Goal: Task Accomplishment & Management: Use online tool/utility

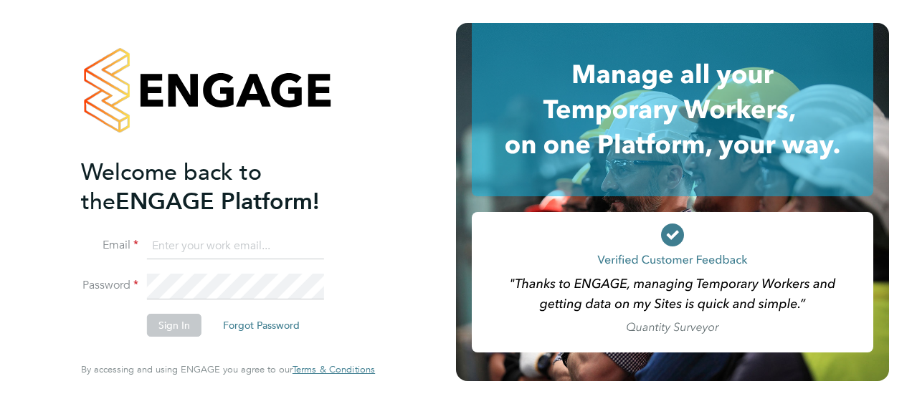
type input "[EMAIL_ADDRESS][DOMAIN_NAME]"
click at [171, 326] on button "Sign In" at bounding box center [174, 325] width 54 height 23
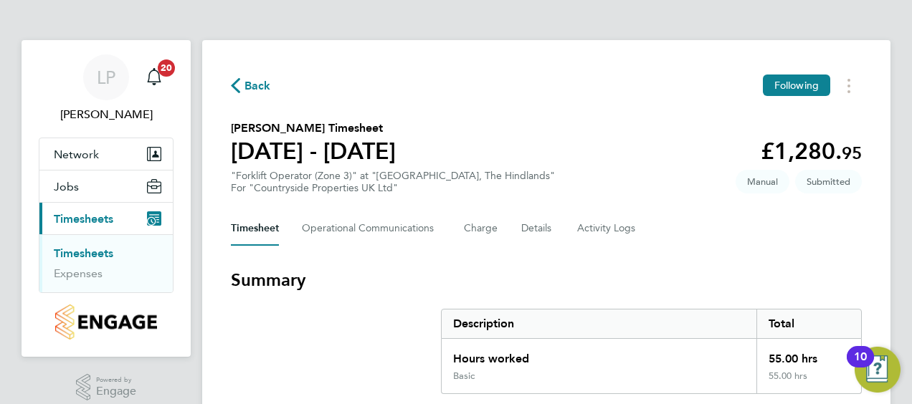
click at [90, 248] on link "Timesheets" at bounding box center [84, 254] width 60 height 14
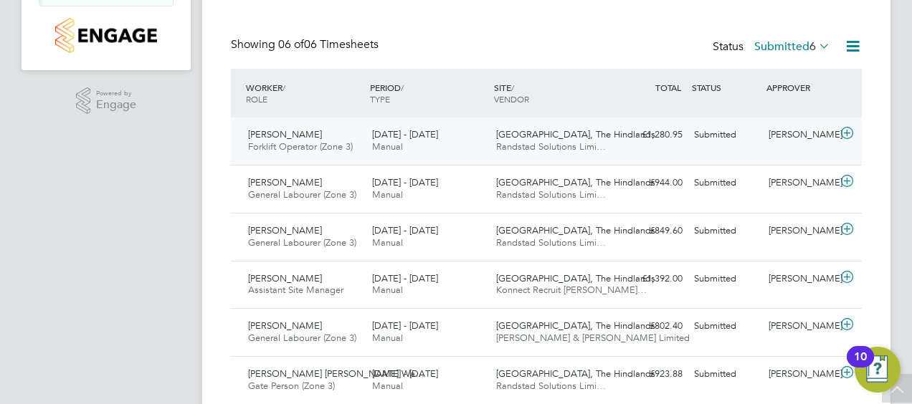
click at [282, 133] on span "Wesley Clark" at bounding box center [285, 134] width 74 height 12
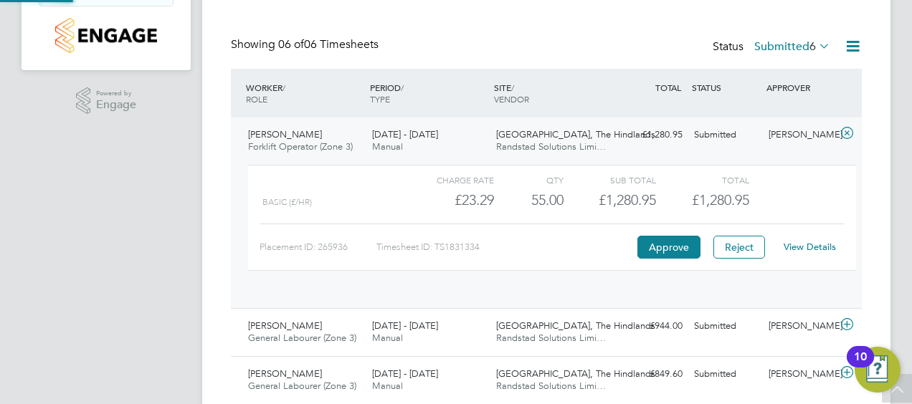
scroll to position [24, 140]
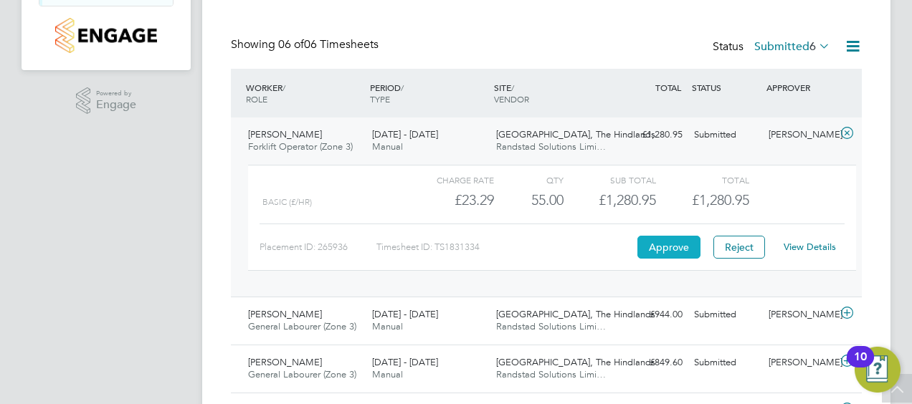
click at [680, 242] on button "Approve" at bounding box center [668, 247] width 63 height 23
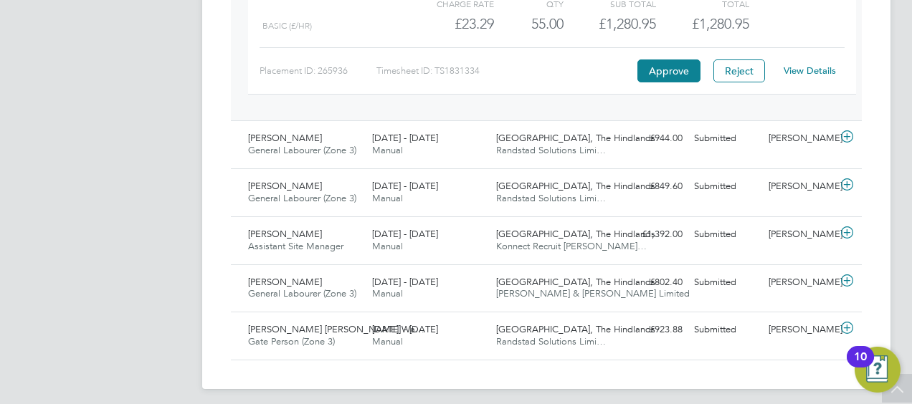
scroll to position [469, 0]
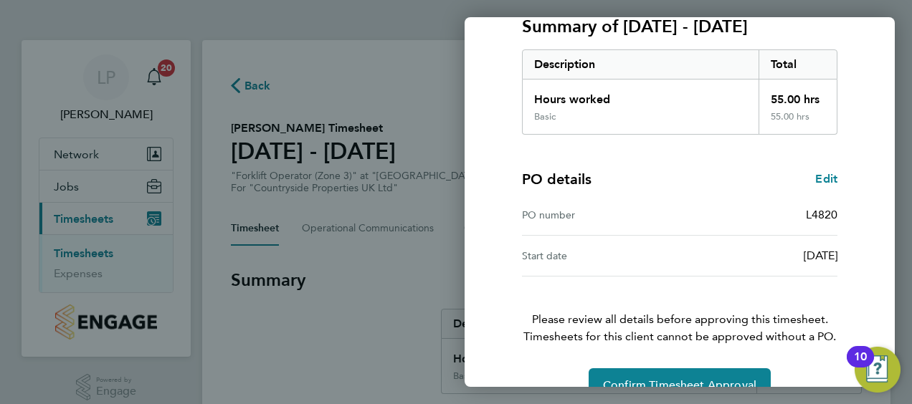
scroll to position [240, 0]
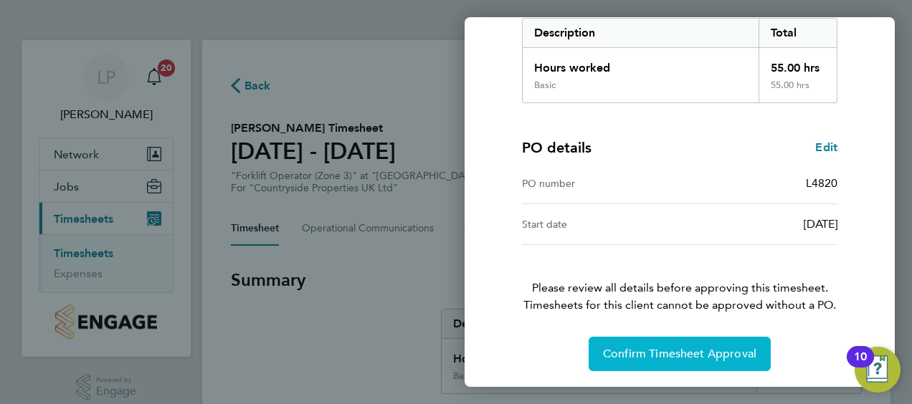
click at [677, 347] on span "Confirm Timesheet Approval" at bounding box center [679, 354] width 153 height 14
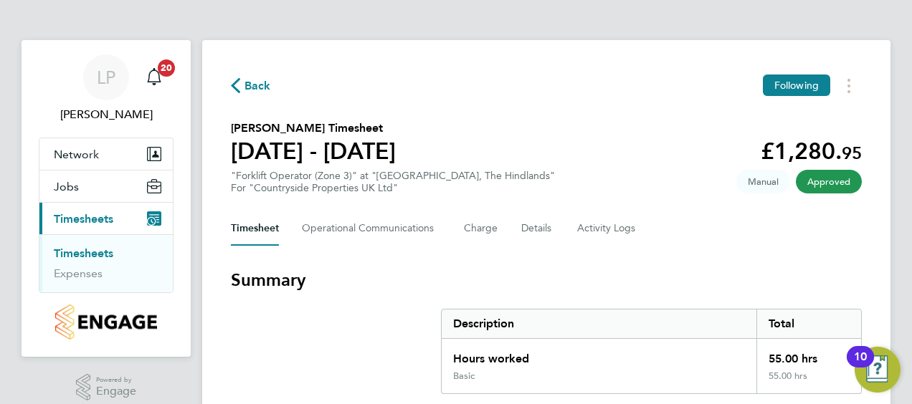
click at [81, 249] on link "Timesheets" at bounding box center [84, 254] width 60 height 14
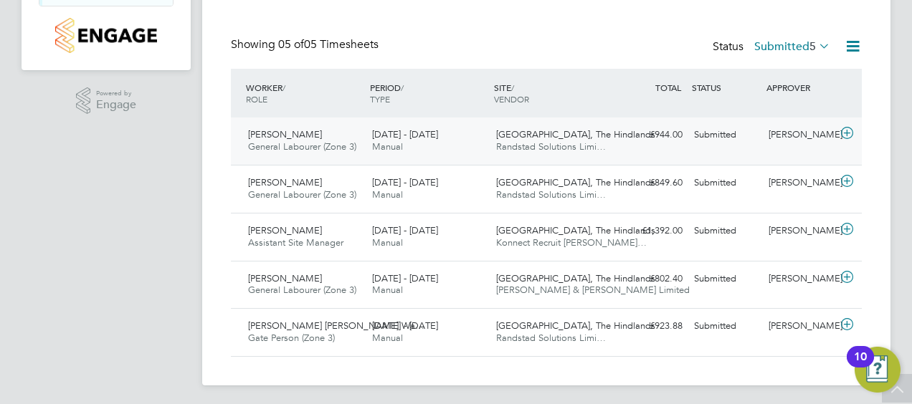
click at [278, 130] on span "James Shaw" at bounding box center [285, 134] width 74 height 12
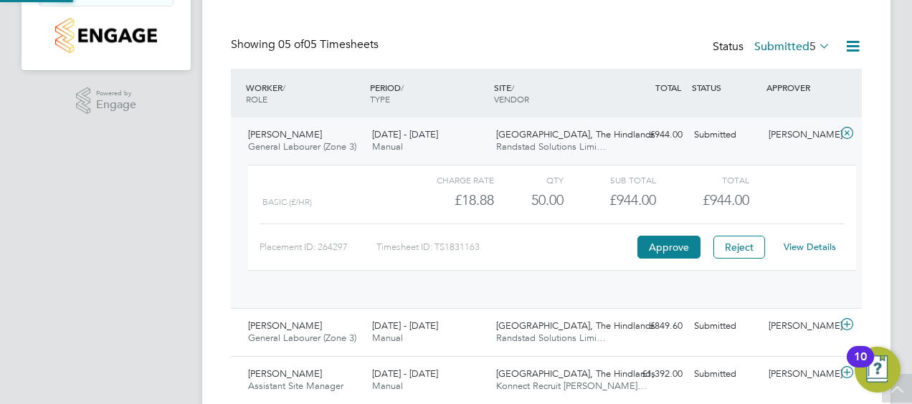
scroll to position [24, 140]
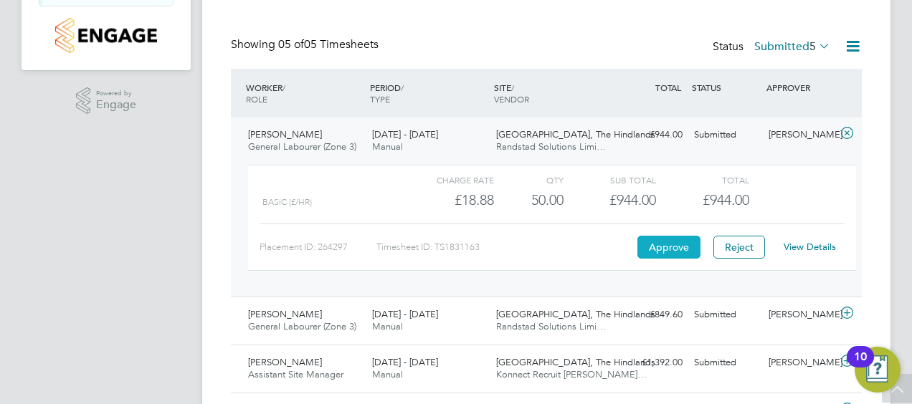
click at [667, 244] on button "Approve" at bounding box center [668, 247] width 63 height 23
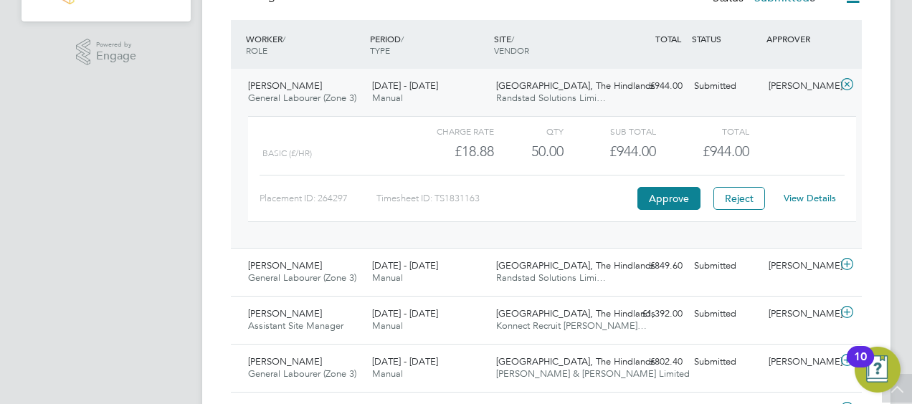
scroll to position [421, 0]
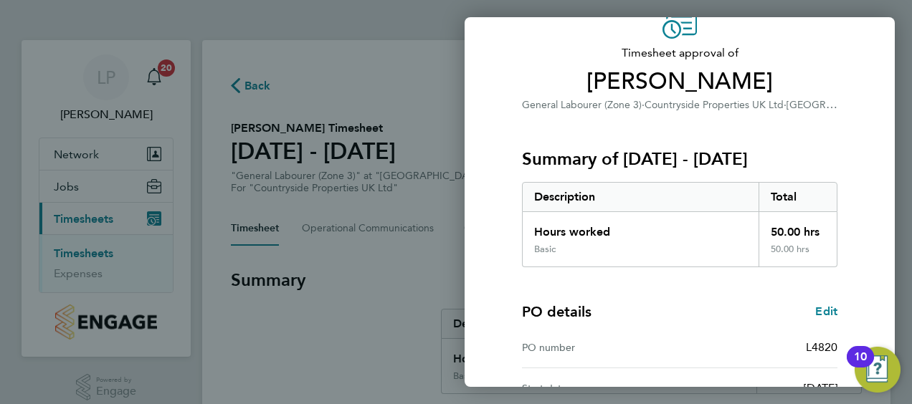
scroll to position [240, 0]
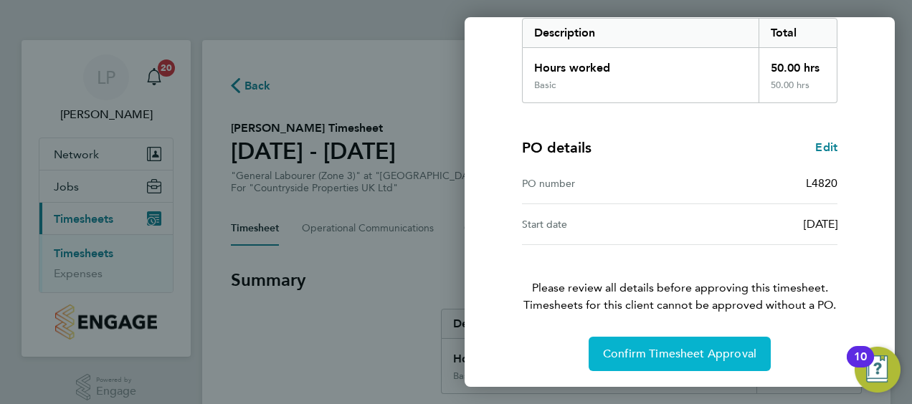
click at [680, 344] on button "Confirm Timesheet Approval" at bounding box center [680, 354] width 182 height 34
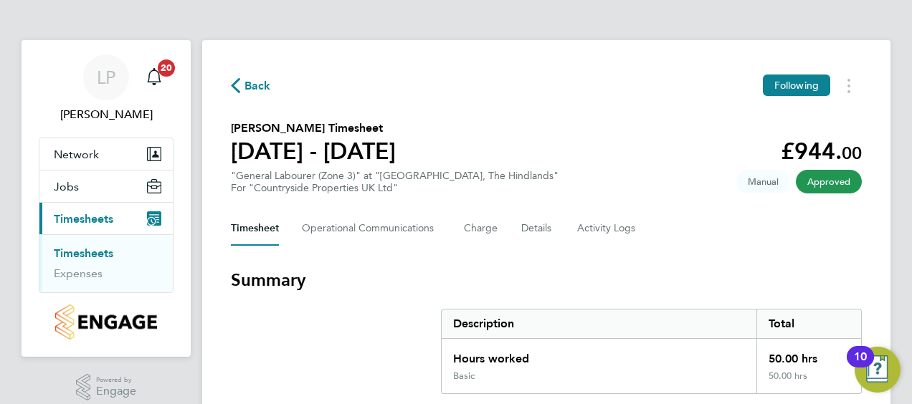
click at [89, 251] on link "Timesheets" at bounding box center [84, 254] width 60 height 14
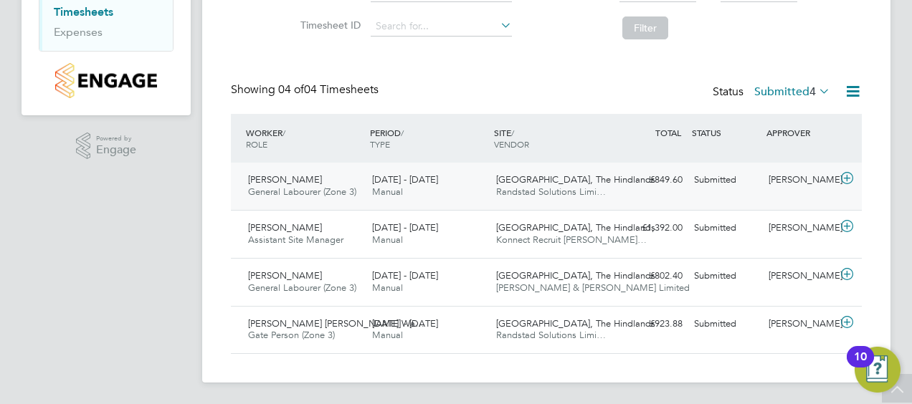
click at [276, 178] on span "[PERSON_NAME]" at bounding box center [285, 180] width 74 height 12
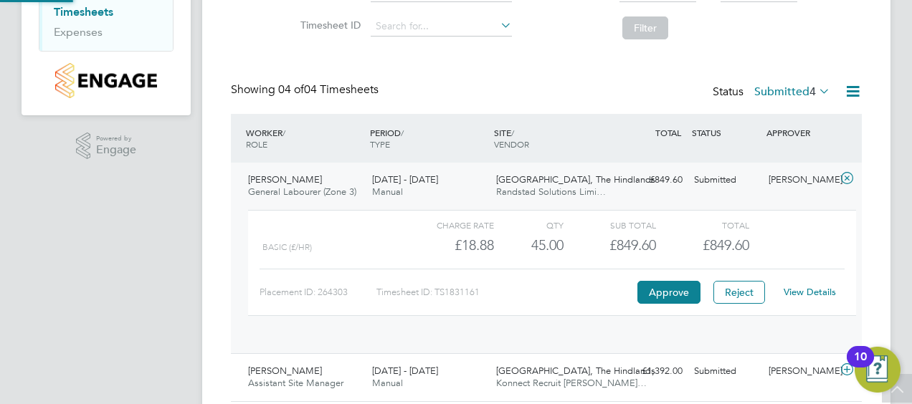
scroll to position [24, 140]
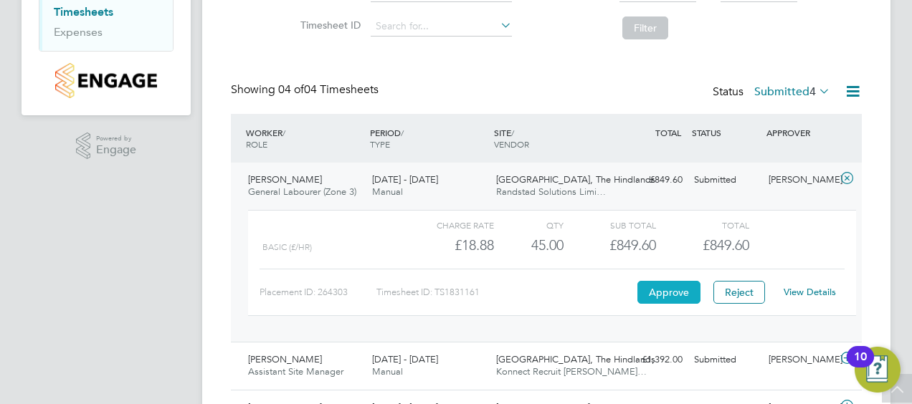
click at [668, 290] on button "Approve" at bounding box center [668, 292] width 63 height 23
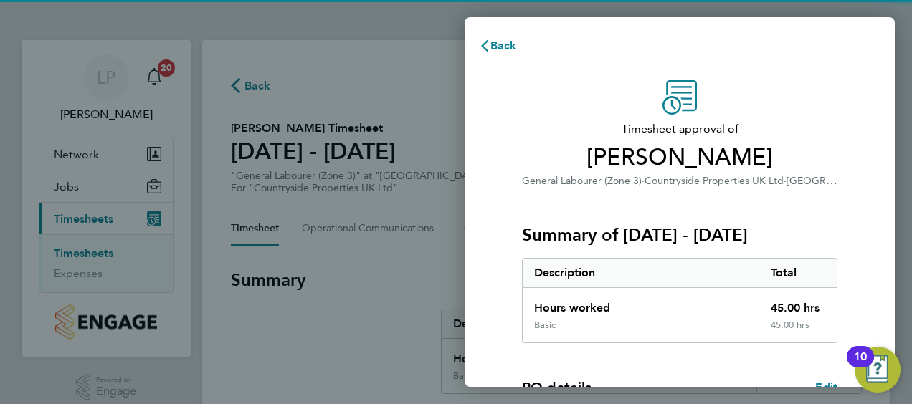
scroll to position [240, 0]
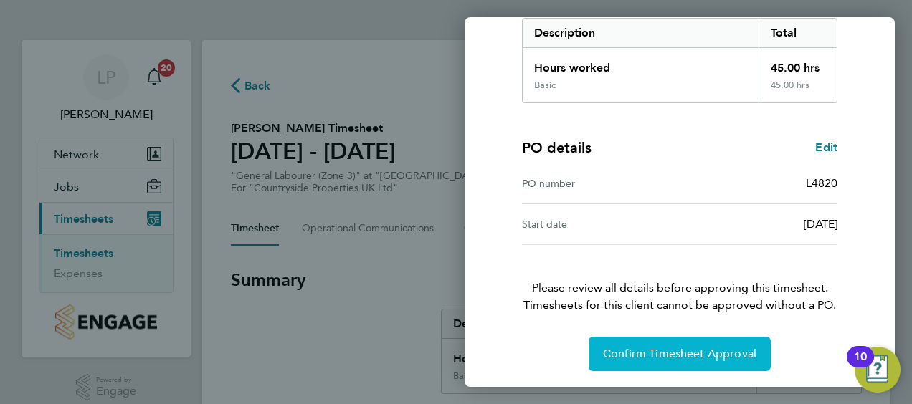
click at [674, 347] on span "Confirm Timesheet Approval" at bounding box center [679, 354] width 153 height 14
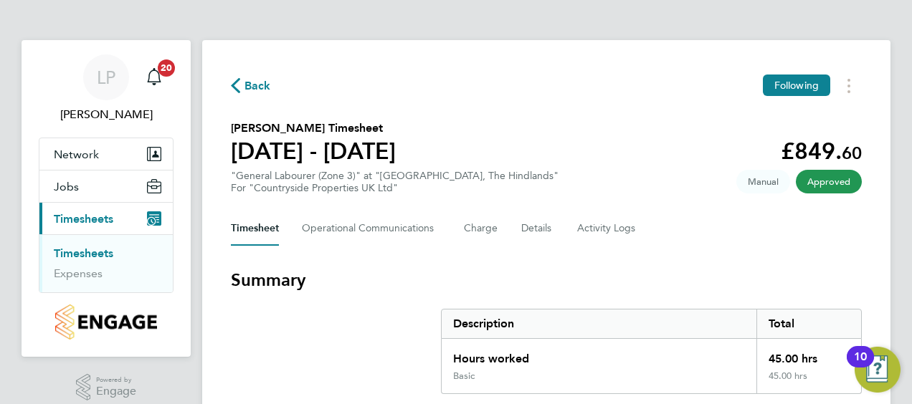
drag, startPoint x: 82, startPoint y: 248, endPoint x: 137, endPoint y: 247, distance: 54.5
click at [82, 247] on link "Timesheets" at bounding box center [84, 254] width 60 height 14
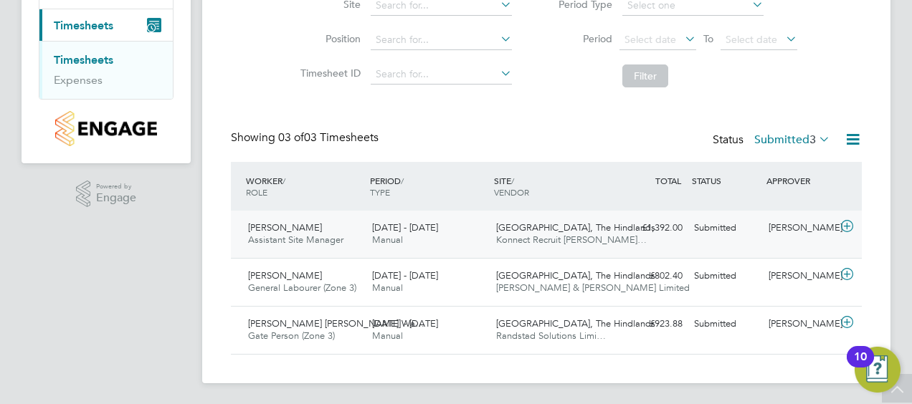
click at [276, 225] on span "[PERSON_NAME]" at bounding box center [285, 228] width 74 height 12
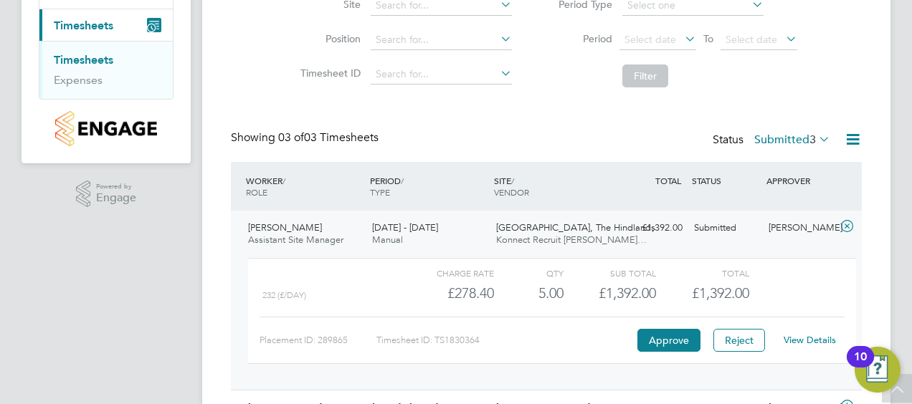
scroll to position [265, 0]
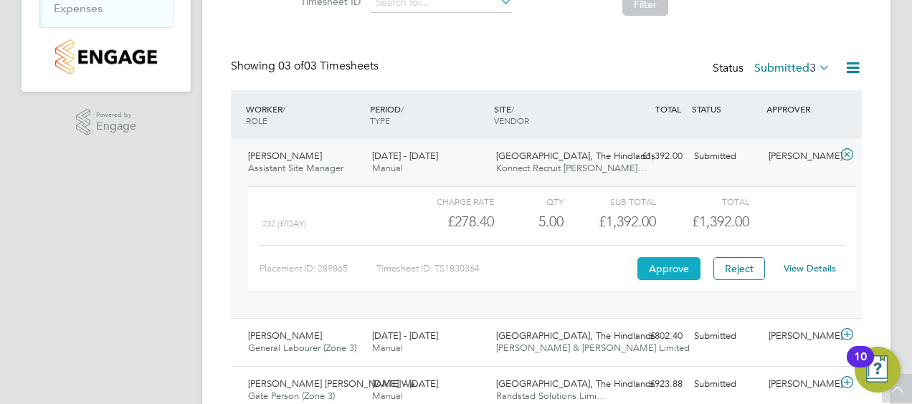
click at [668, 264] on button "Approve" at bounding box center [668, 268] width 63 height 23
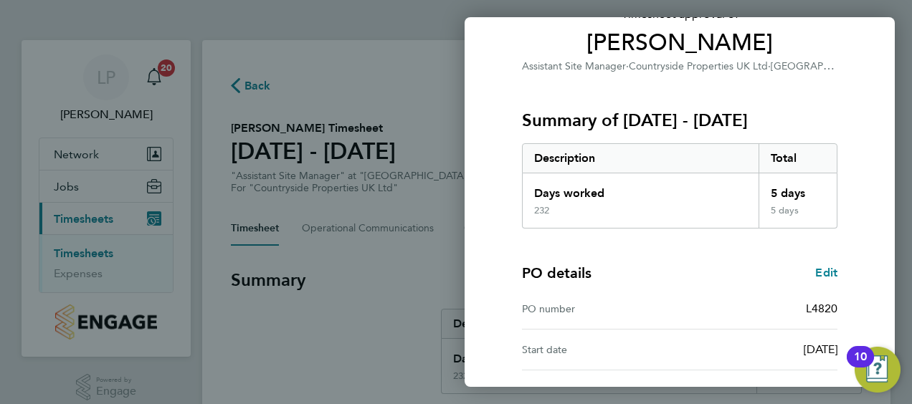
scroll to position [240, 0]
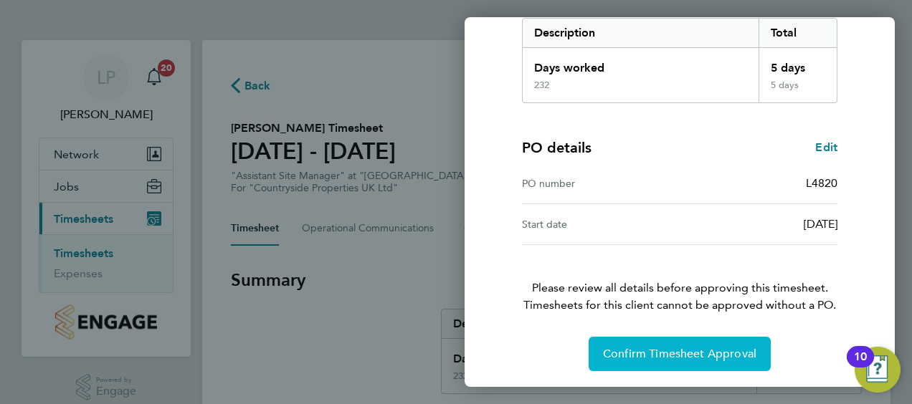
click at [675, 349] on span "Confirm Timesheet Approval" at bounding box center [679, 354] width 153 height 14
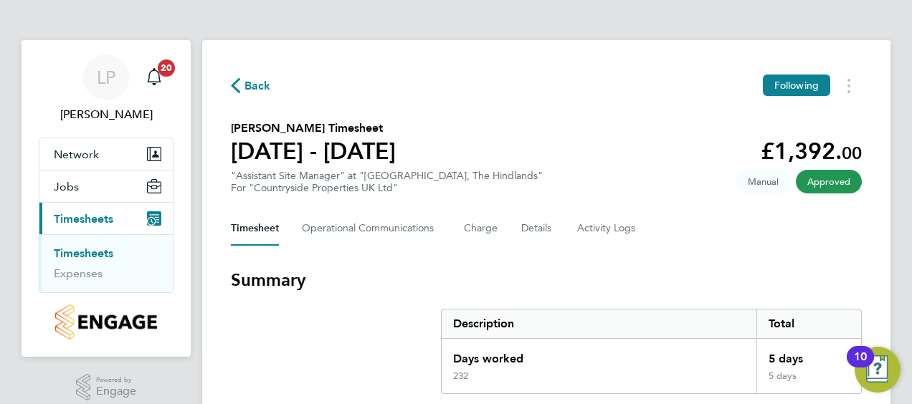
click at [79, 251] on link "Timesheets" at bounding box center [84, 254] width 60 height 14
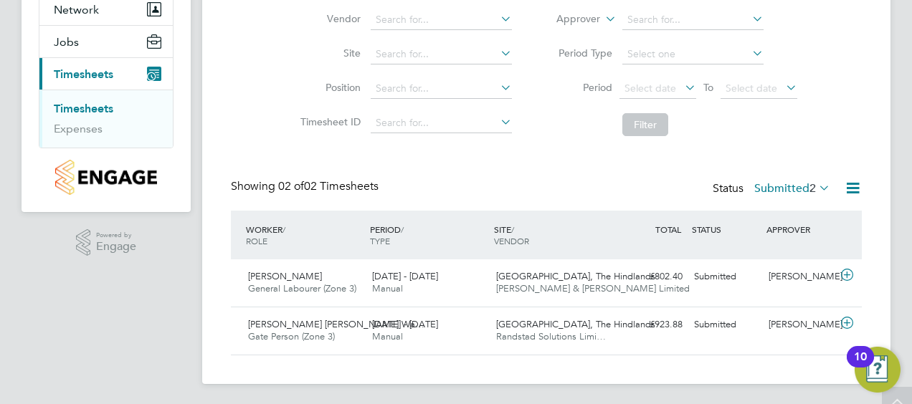
scroll to position [146, 0]
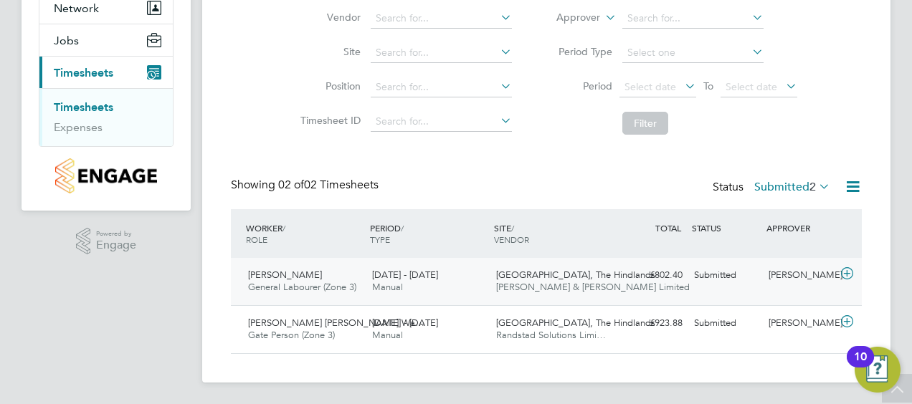
click at [281, 271] on span "[PERSON_NAME]" at bounding box center [285, 275] width 74 height 12
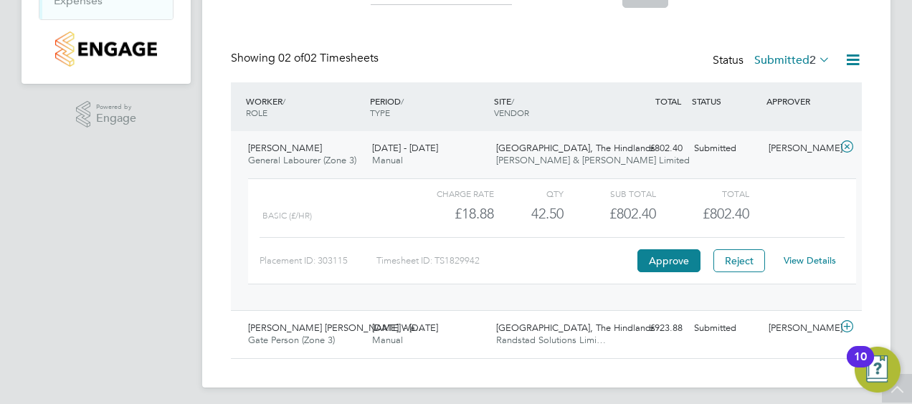
scroll to position [278, 0]
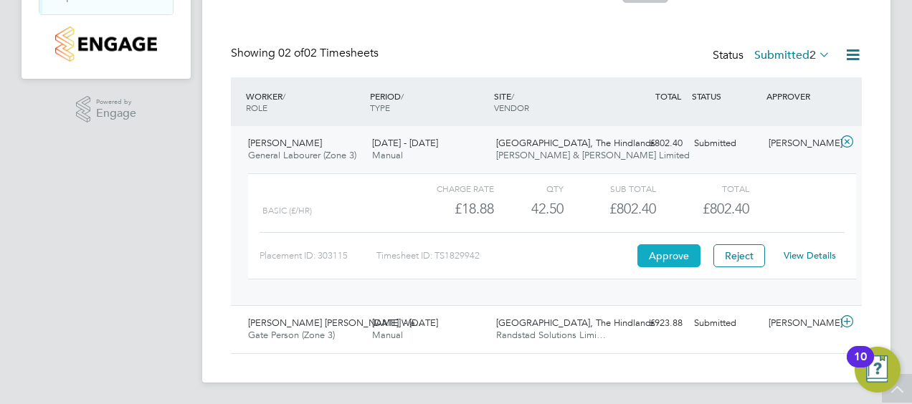
click at [670, 253] on button "Approve" at bounding box center [668, 255] width 63 height 23
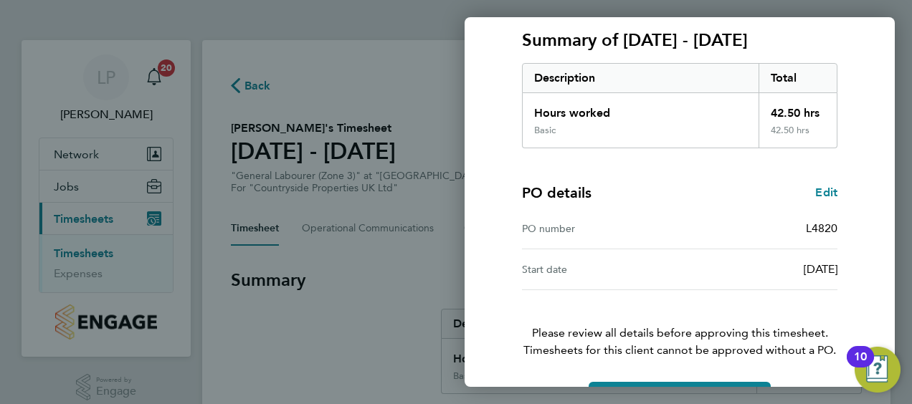
scroll to position [240, 0]
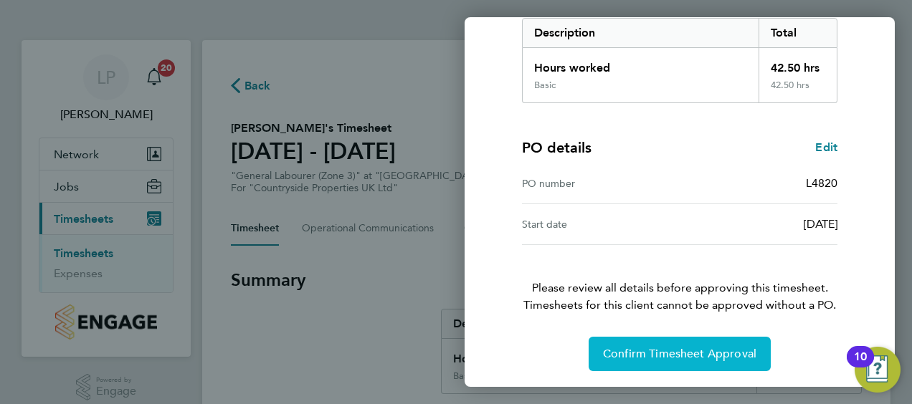
click at [673, 349] on span "Confirm Timesheet Approval" at bounding box center [679, 354] width 153 height 14
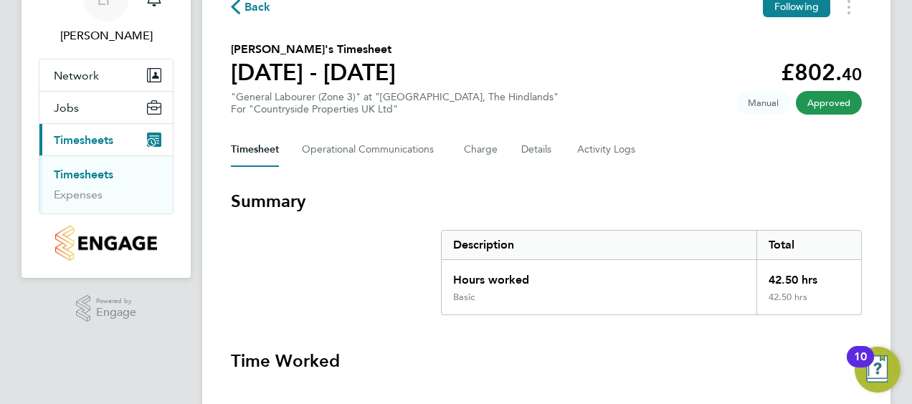
scroll to position [143, 0]
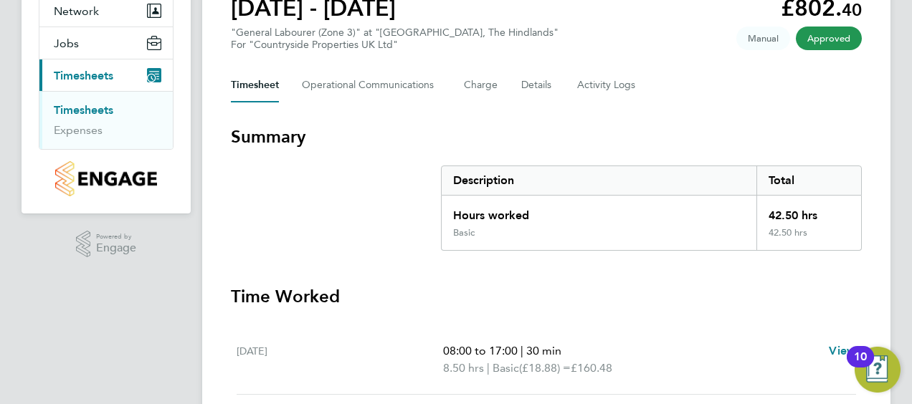
click at [85, 105] on link "Timesheets" at bounding box center [84, 110] width 60 height 14
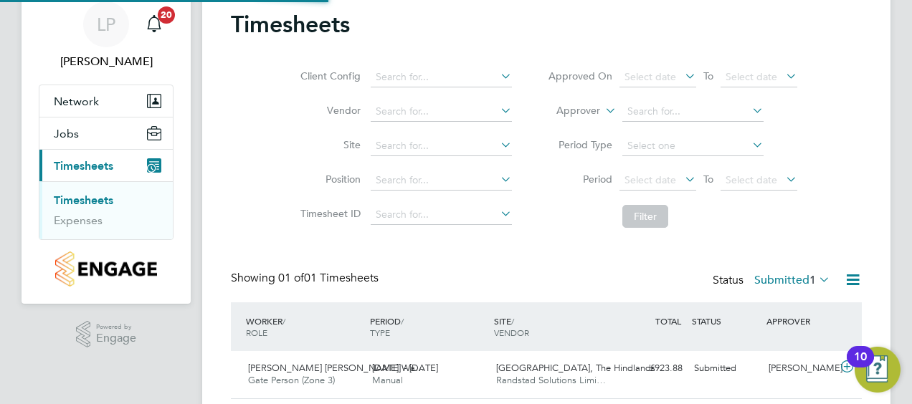
scroll to position [99, 0]
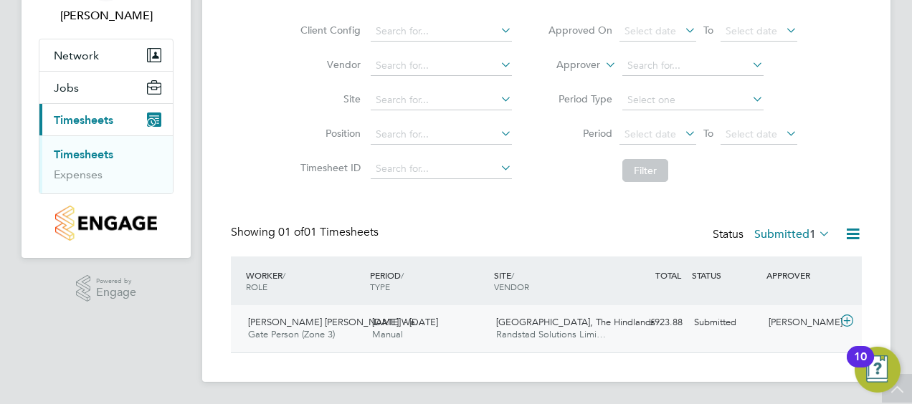
click at [290, 320] on span "[PERSON_NAME] [PERSON_NAME] Wa…" at bounding box center [336, 322] width 176 height 12
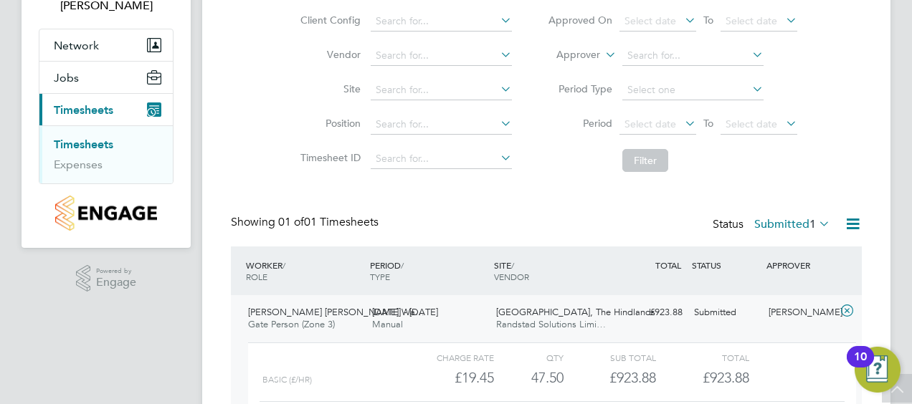
scroll to position [230, 0]
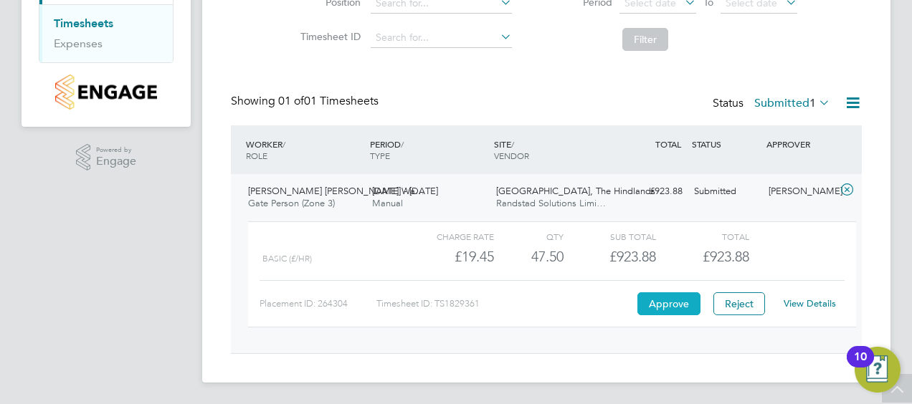
click at [665, 298] on button "Approve" at bounding box center [668, 304] width 63 height 23
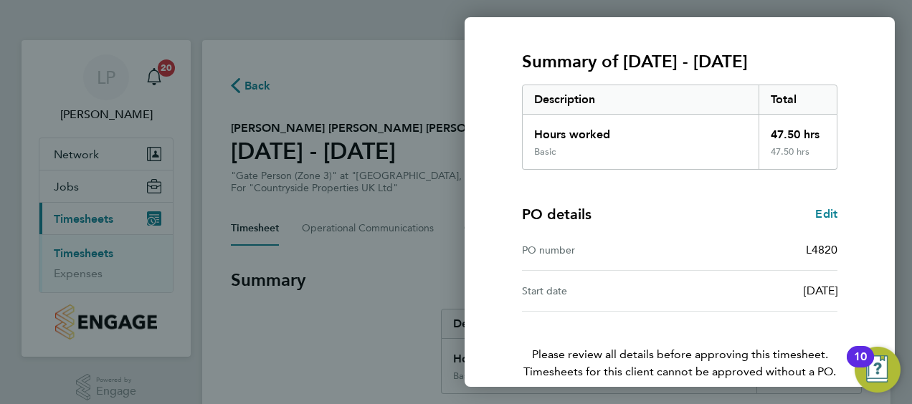
scroll to position [240, 0]
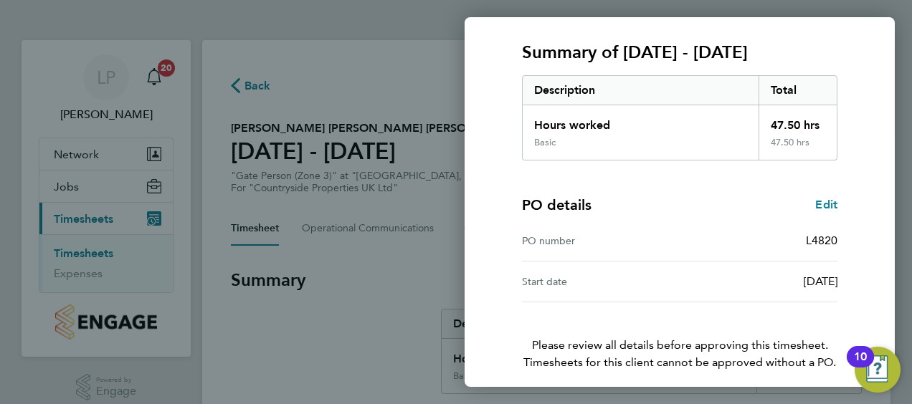
click at [672, 404] on span "Confirm Timesheet Approval" at bounding box center [679, 411] width 153 height 14
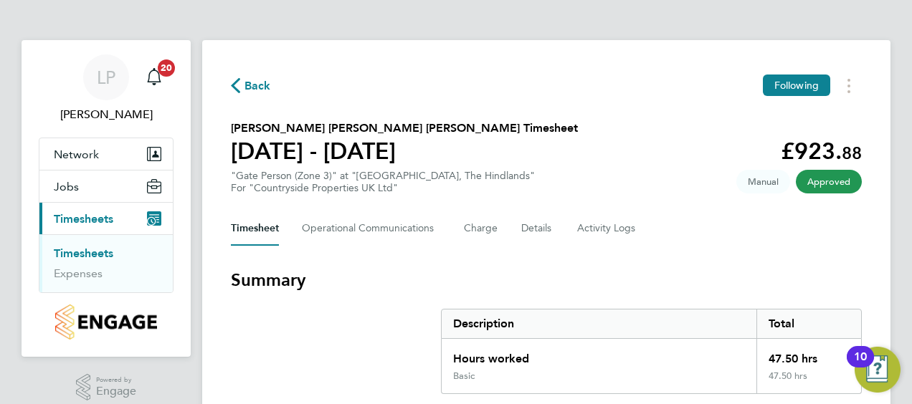
click at [87, 245] on ul "Timesheets Expenses" at bounding box center [105, 263] width 133 height 58
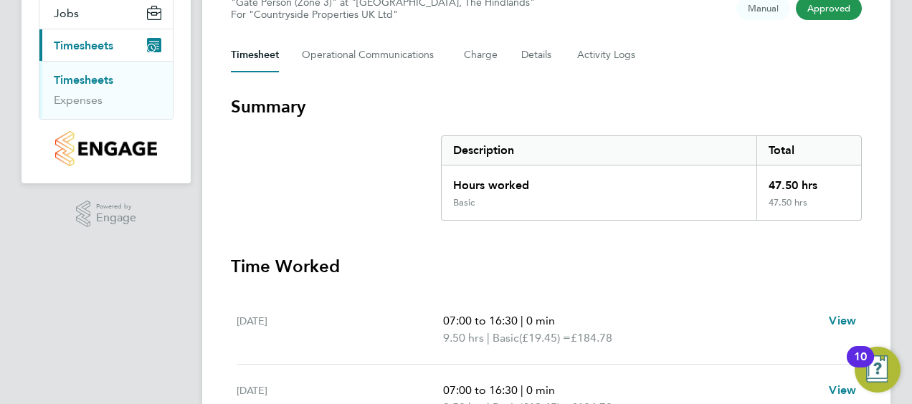
scroll to position [72, 0]
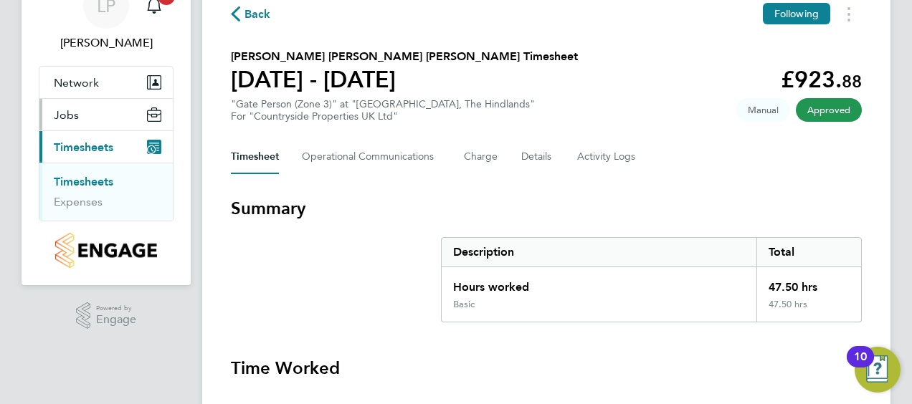
click at [82, 178] on link "Timesheets" at bounding box center [84, 182] width 60 height 14
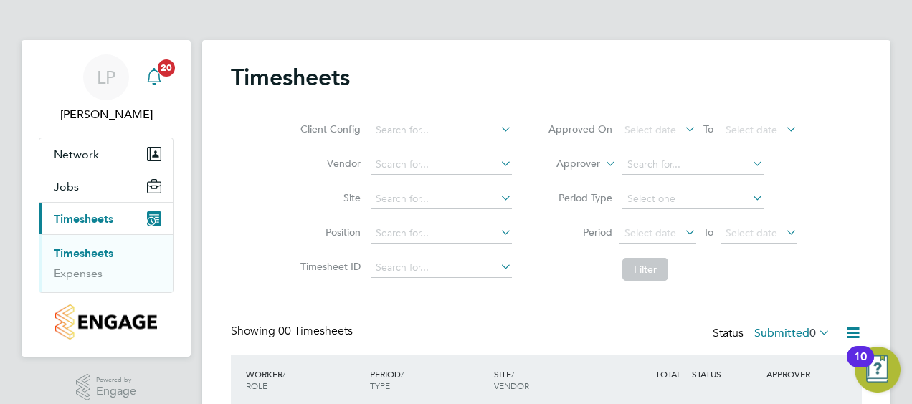
click at [169, 66] on span "20" at bounding box center [166, 68] width 17 height 17
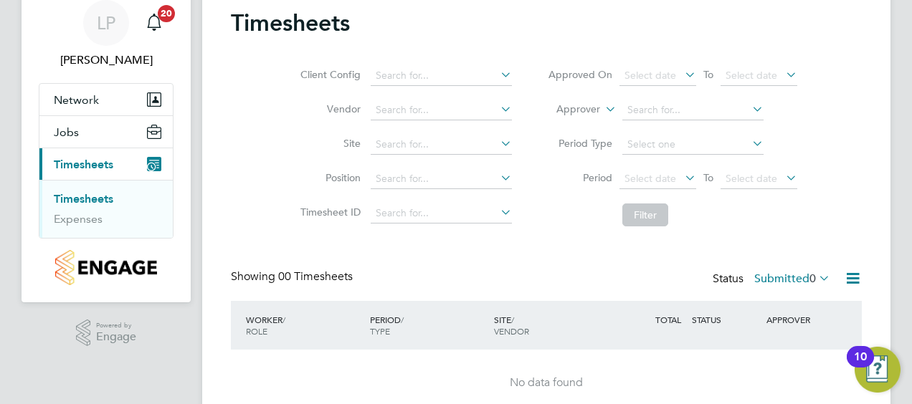
scroll to position [118, 0]
